Goal: Navigation & Orientation: Find specific page/section

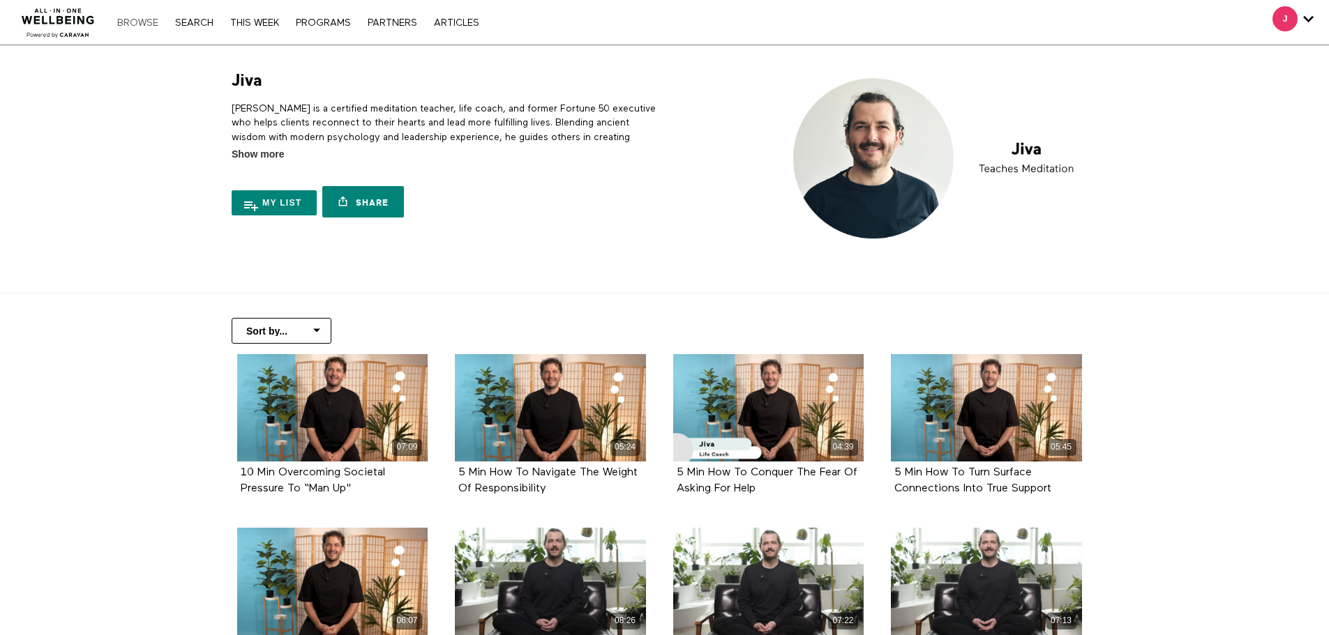
click at [152, 23] on link "Browse" at bounding box center [137, 23] width 55 height 10
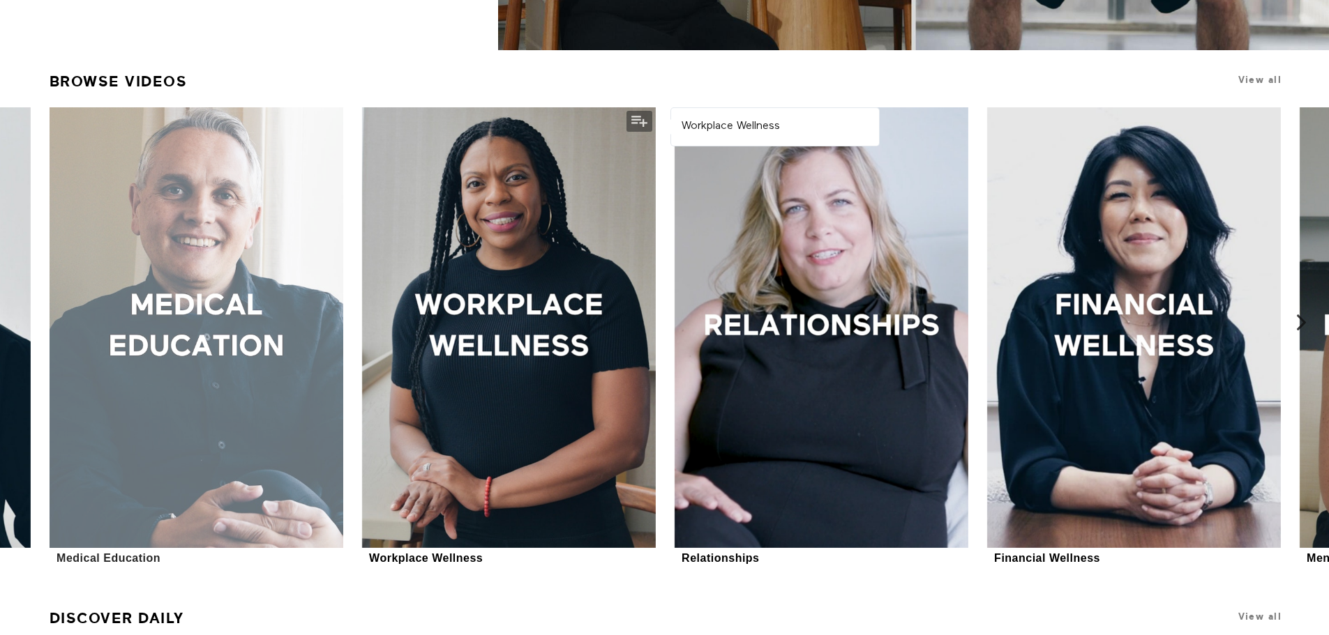
scroll to position [418, 0]
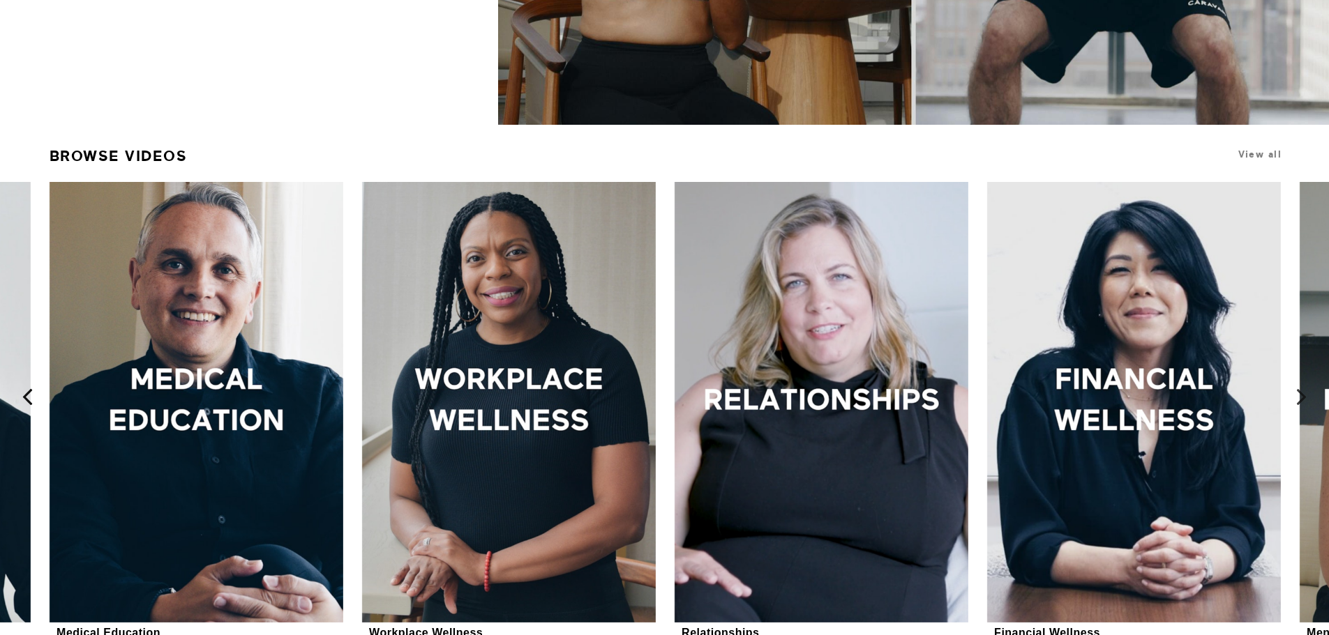
click at [29, 391] on icon at bounding box center [27, 396] width 17 height 17
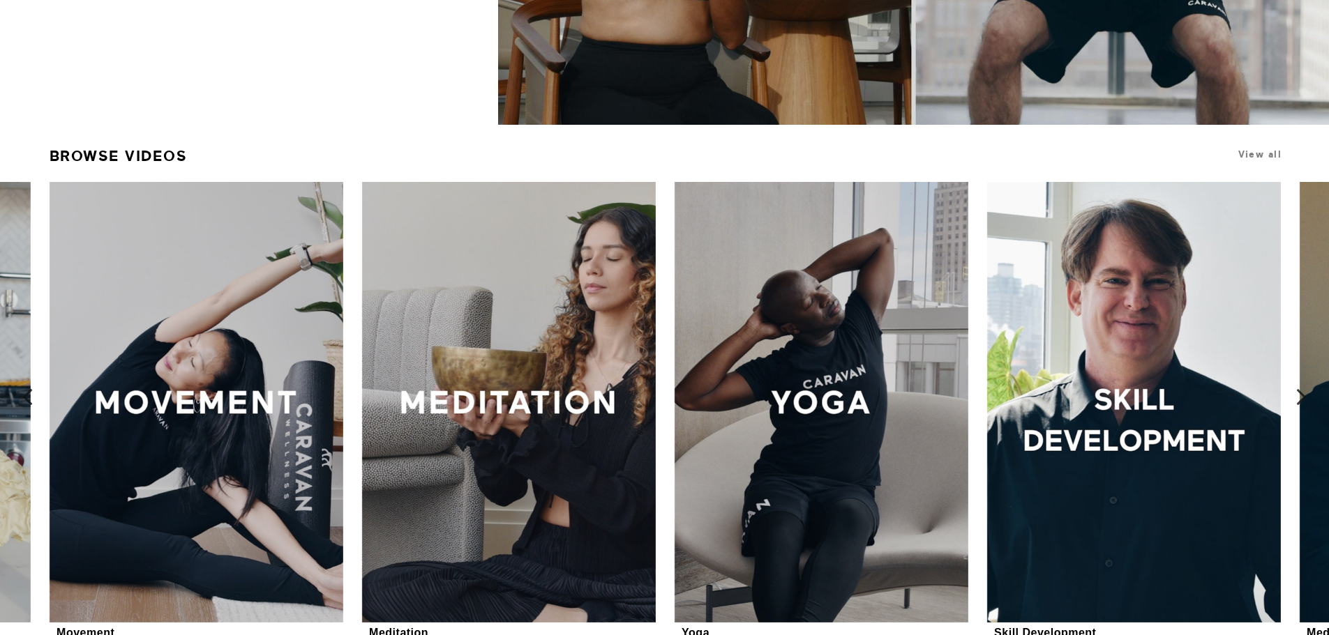
scroll to position [488, 0]
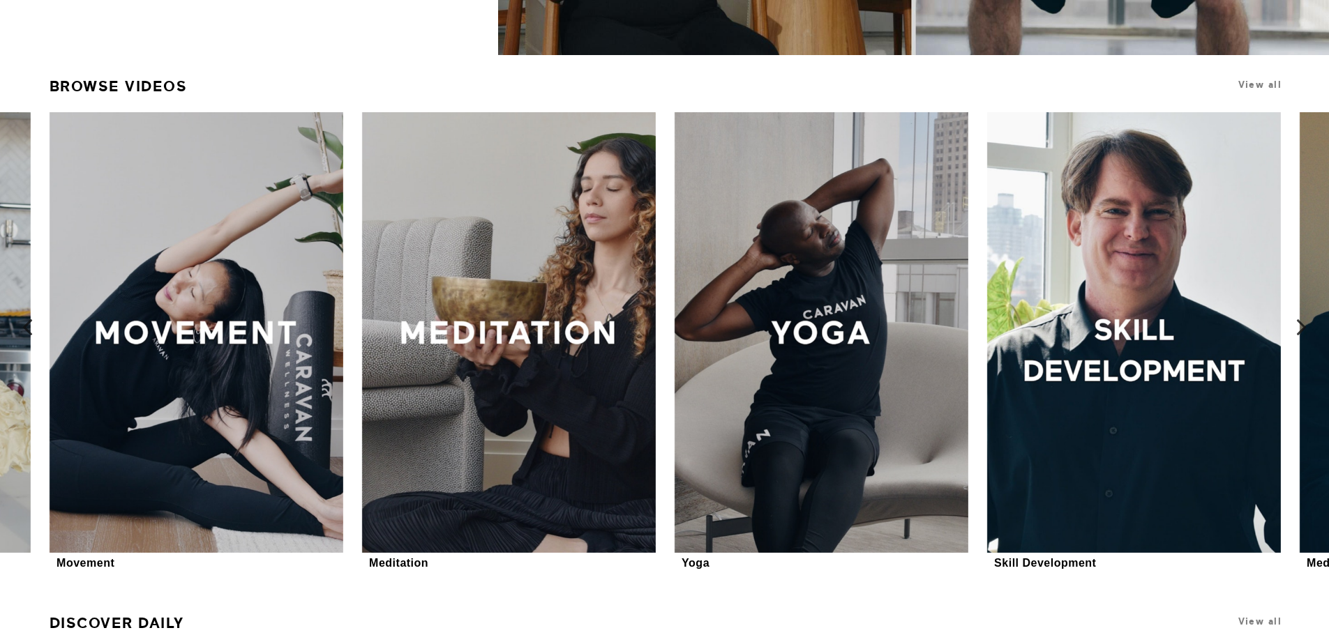
click at [24, 326] on icon at bounding box center [27, 327] width 17 height 17
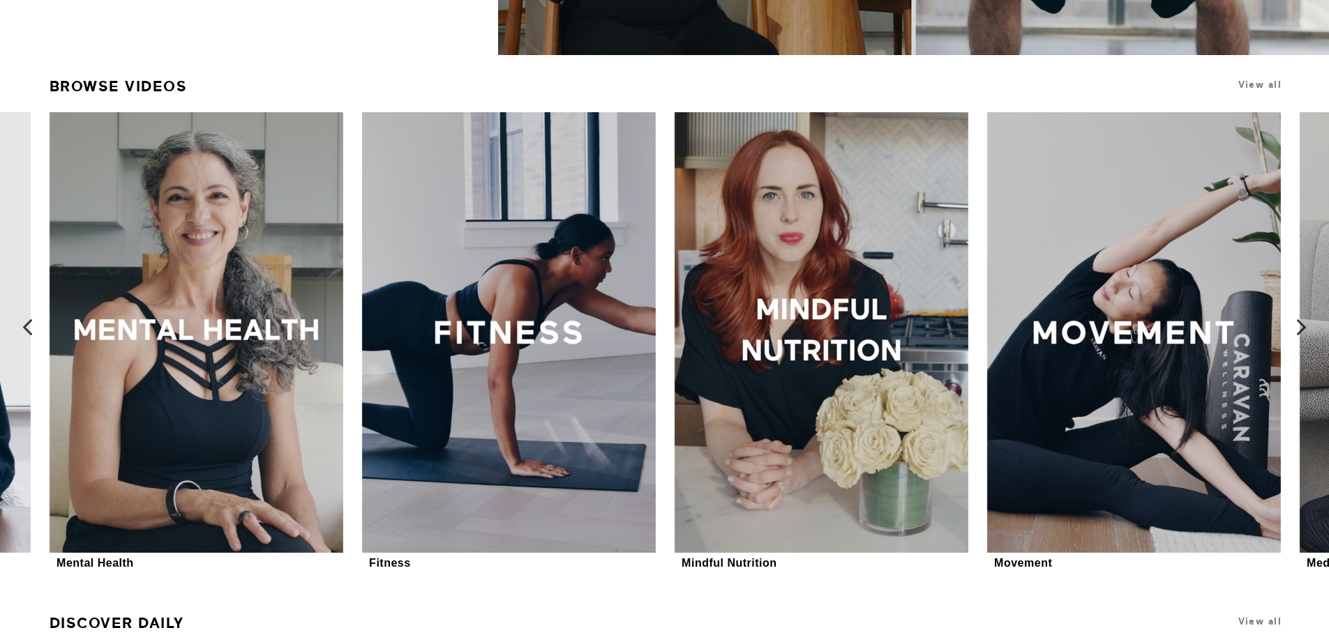
click at [24, 326] on icon at bounding box center [27, 327] width 17 height 17
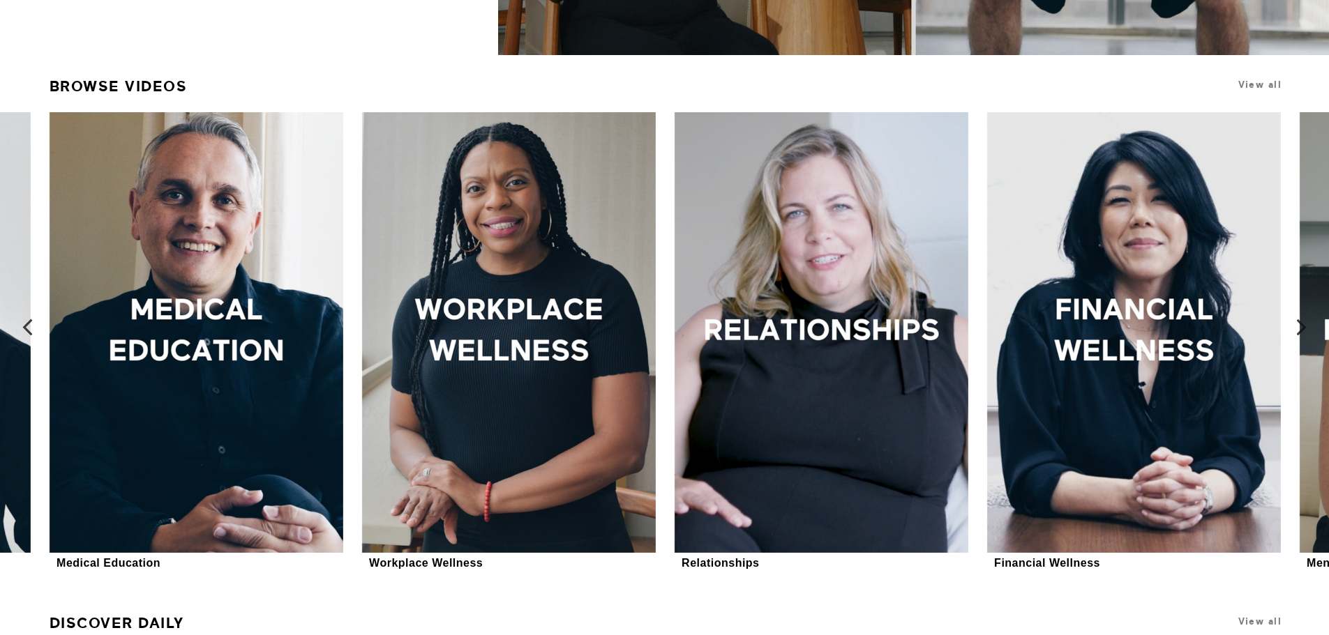
click at [24, 326] on icon at bounding box center [27, 327] width 17 height 17
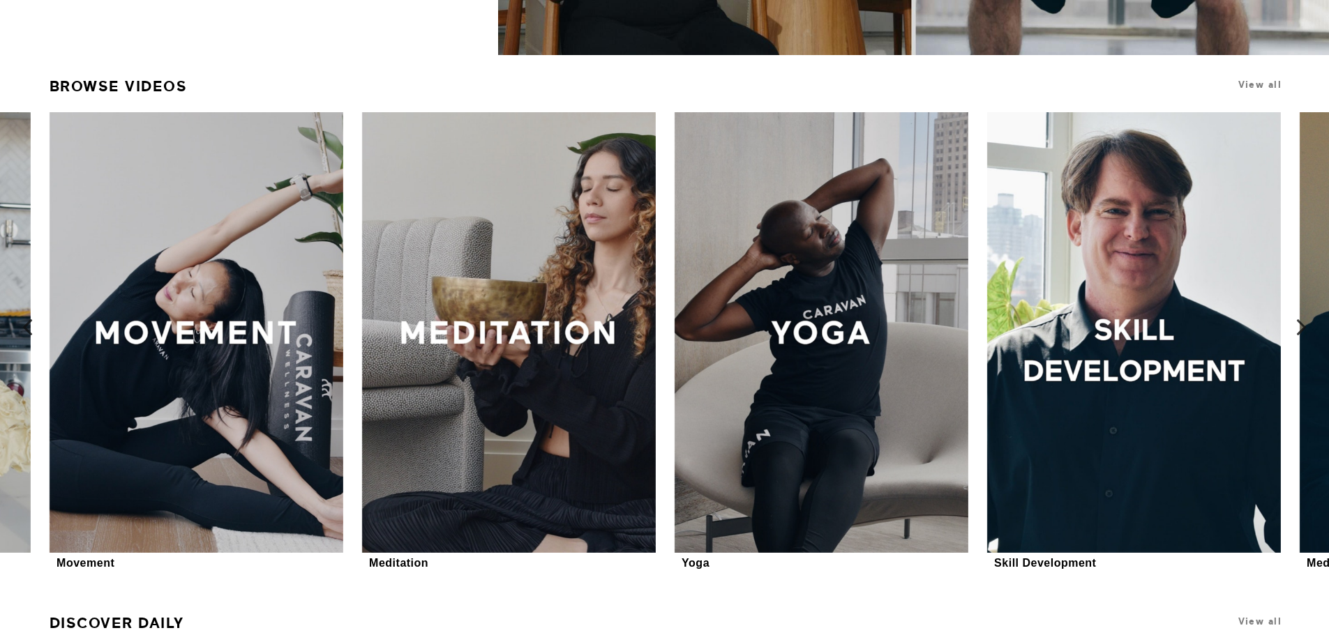
click at [24, 326] on icon at bounding box center [27, 327] width 17 height 17
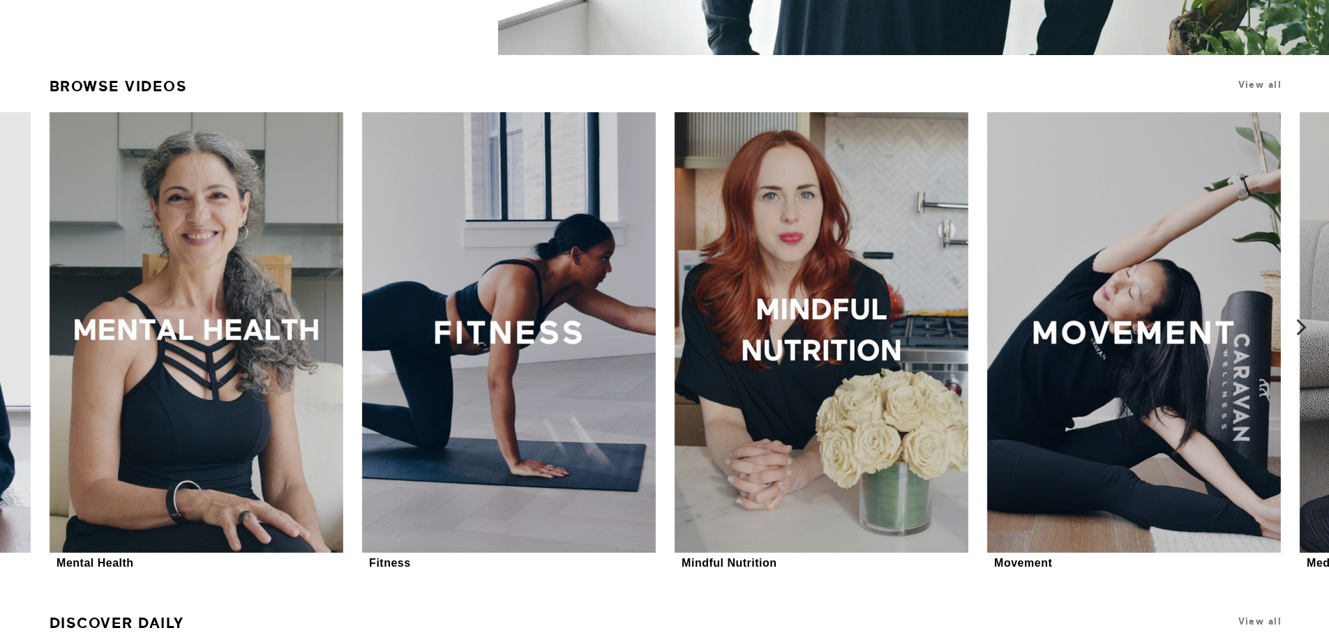
click at [1305, 329] on icon at bounding box center [1300, 327] width 17 height 17
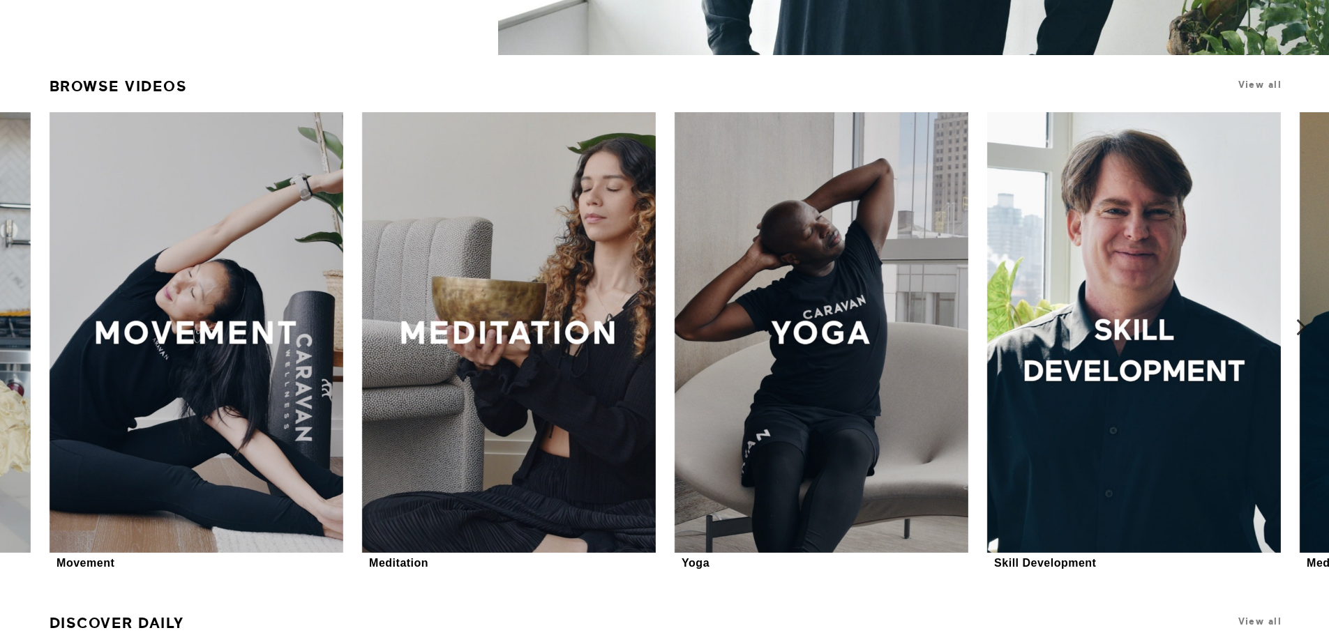
click at [1305, 329] on icon at bounding box center [1300, 327] width 17 height 17
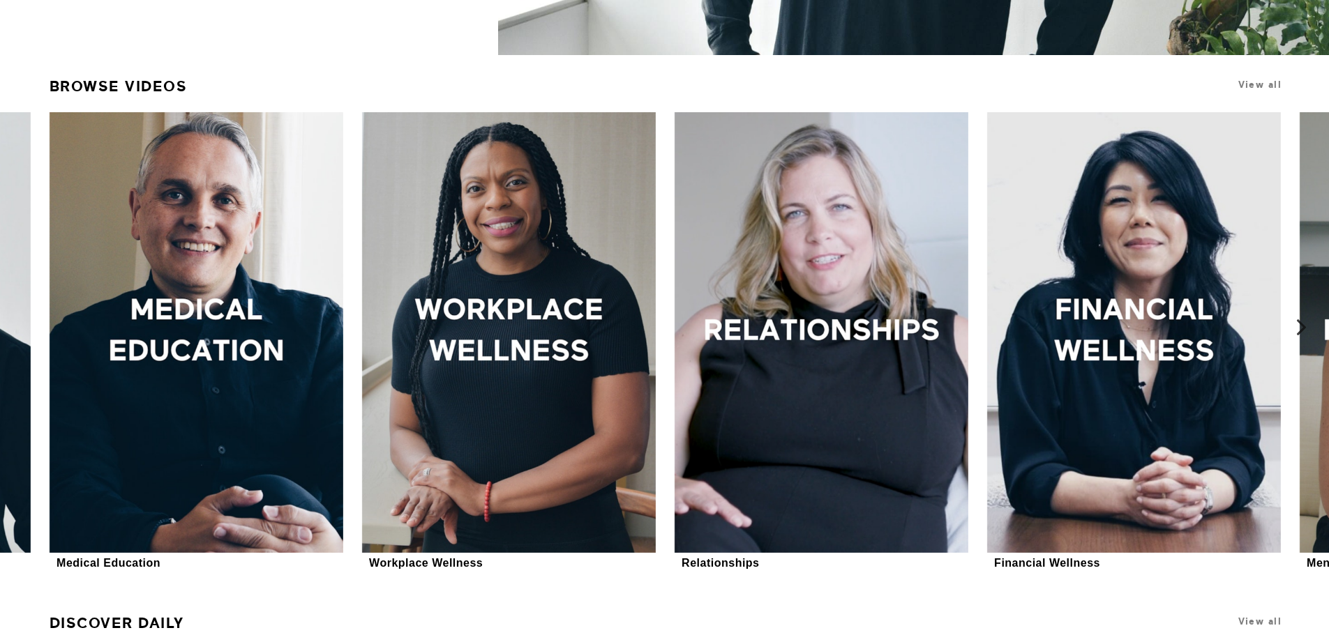
click at [1305, 329] on icon at bounding box center [1300, 327] width 17 height 17
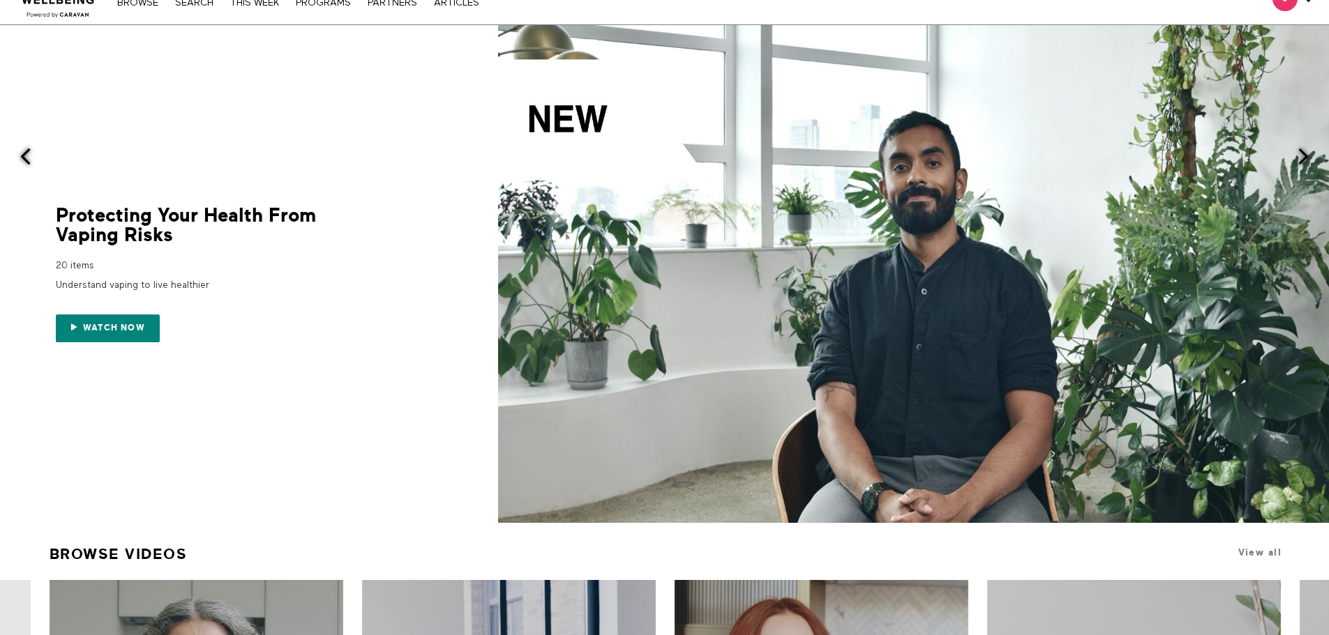
scroll to position [0, 0]
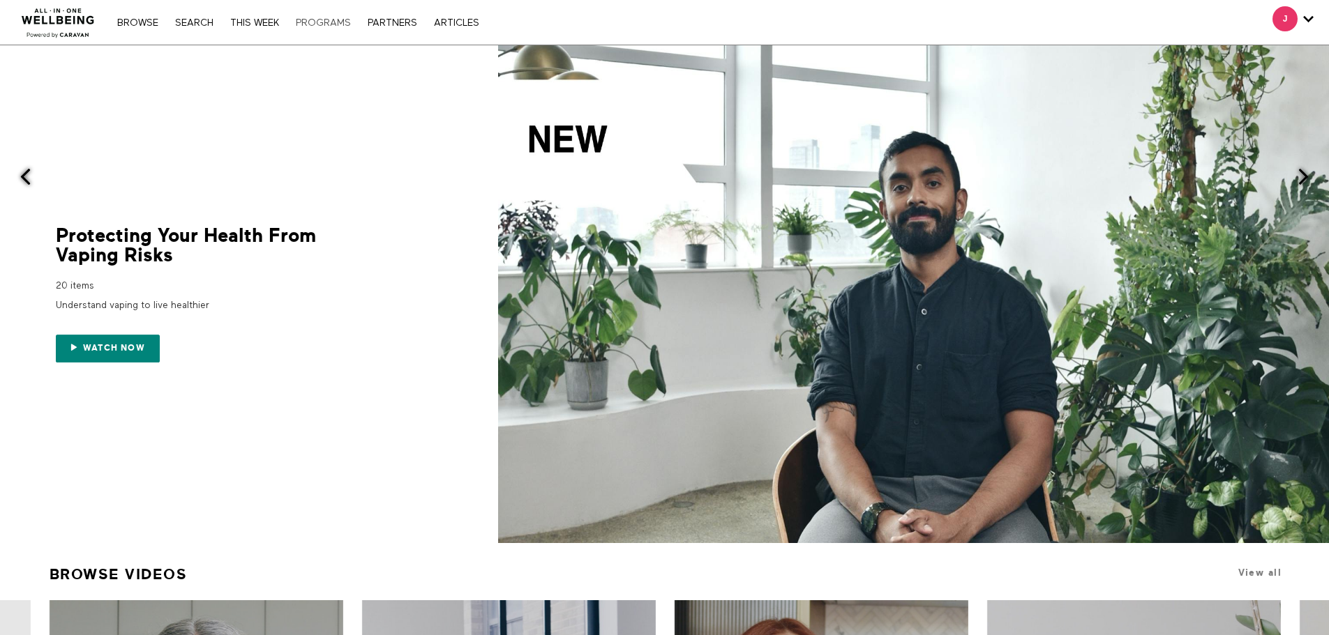
click at [323, 18] on link "PROGRAMS" at bounding box center [323, 23] width 69 height 10
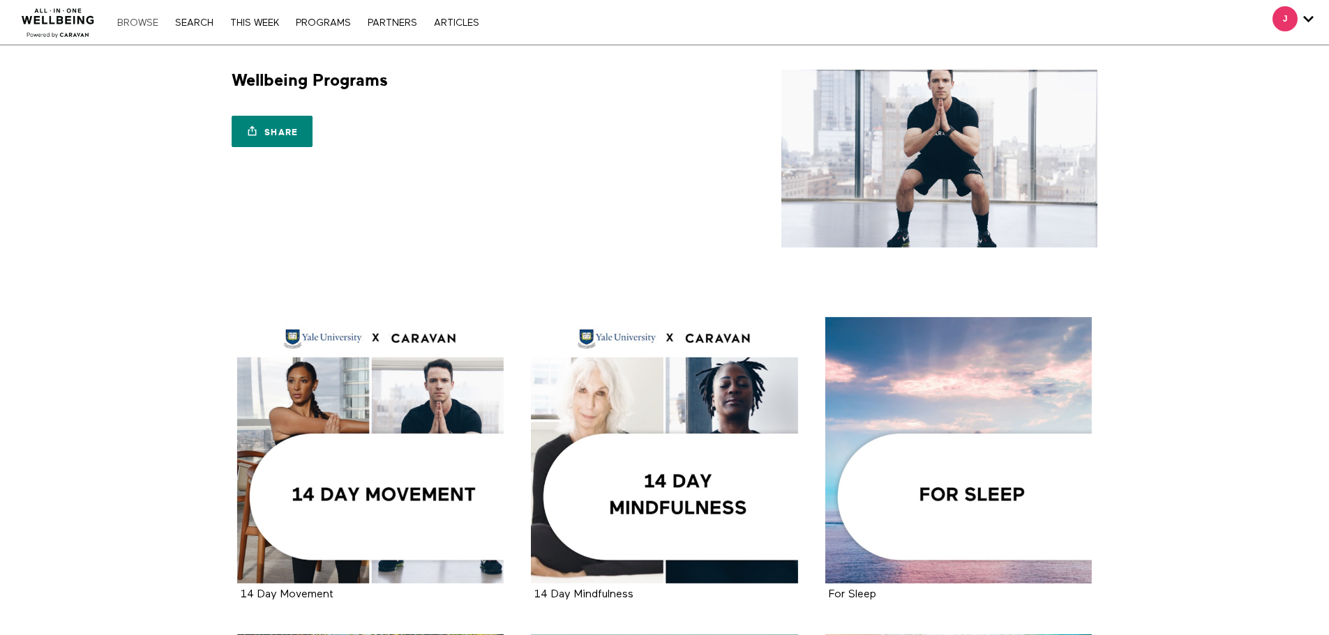
click at [126, 21] on link "Browse" at bounding box center [137, 23] width 55 height 10
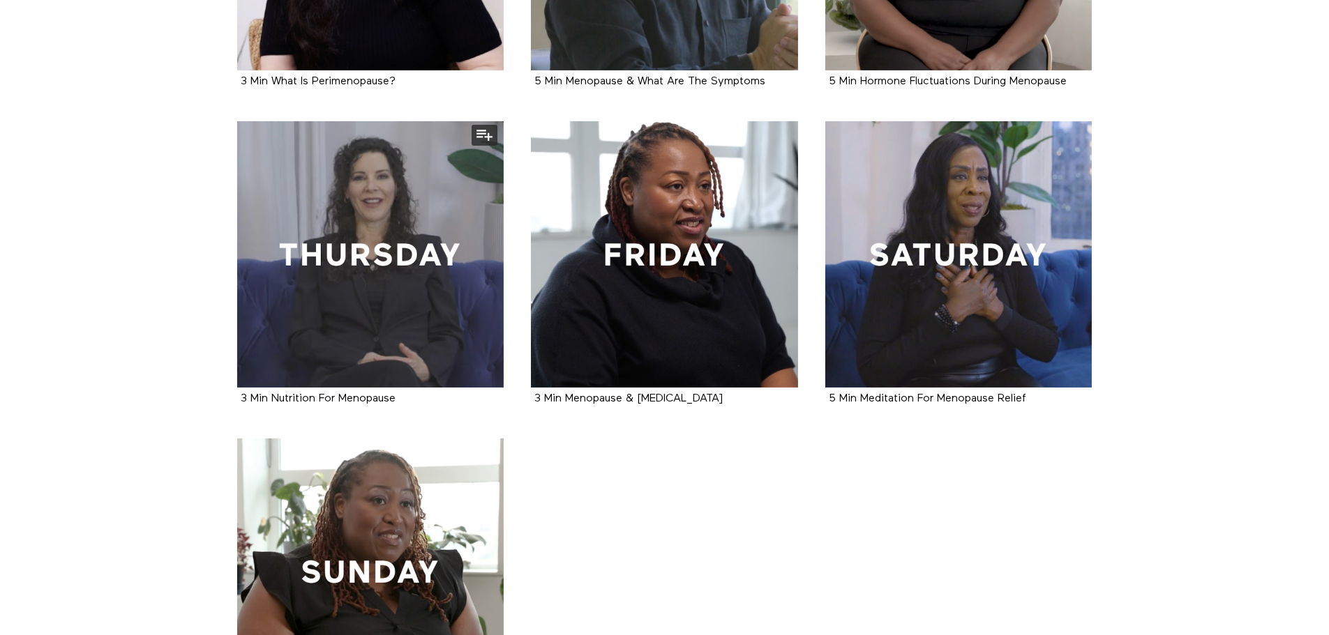
scroll to position [739, 0]
